Goal: Find specific page/section: Find specific page/section

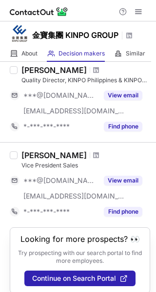
scroll to position [754, 0]
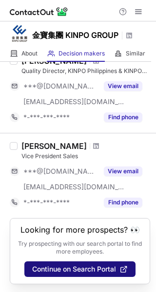
click at [89, 267] on span "Continue on Search Portal" at bounding box center [74, 269] width 84 height 8
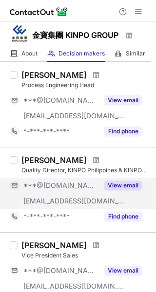
scroll to position [754, 0]
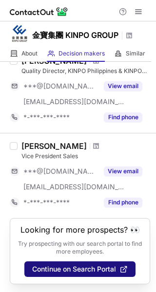
click at [89, 267] on span "Continue on Search Portal" at bounding box center [74, 269] width 84 height 8
